Goal: Task Accomplishment & Management: Manage account settings

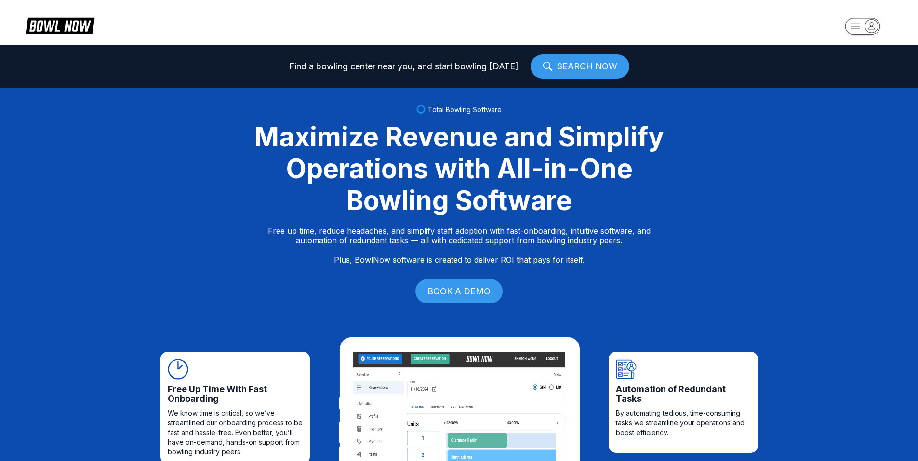
click at [868, 24] on icon "button" at bounding box center [871, 25] width 13 height 13
click at [856, 75] on div "Center Sign In" at bounding box center [862, 75] width 67 height 17
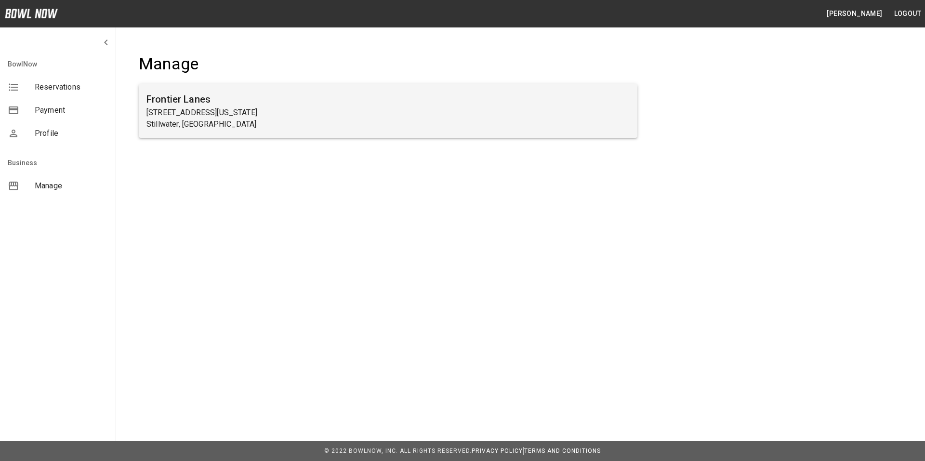
click at [181, 108] on p "3524 North Washington Street" at bounding box center [387, 113] width 483 height 12
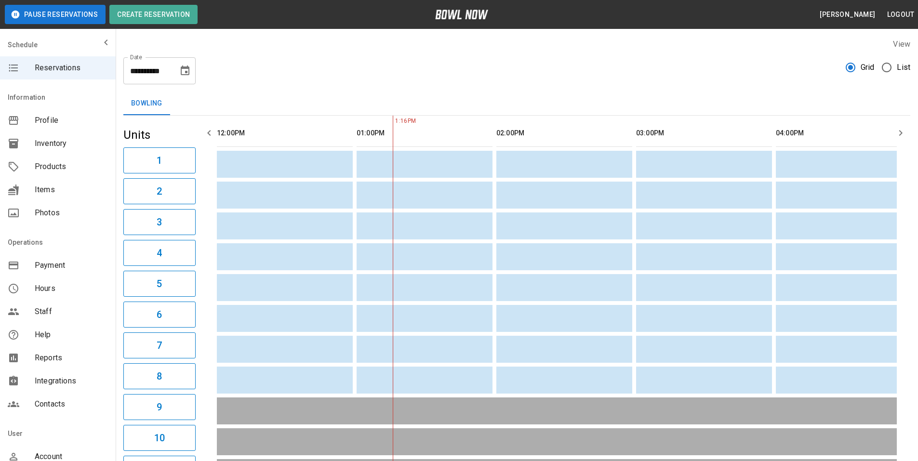
scroll to position [0, 140]
